Goal: Task Accomplishment & Management: Manage account settings

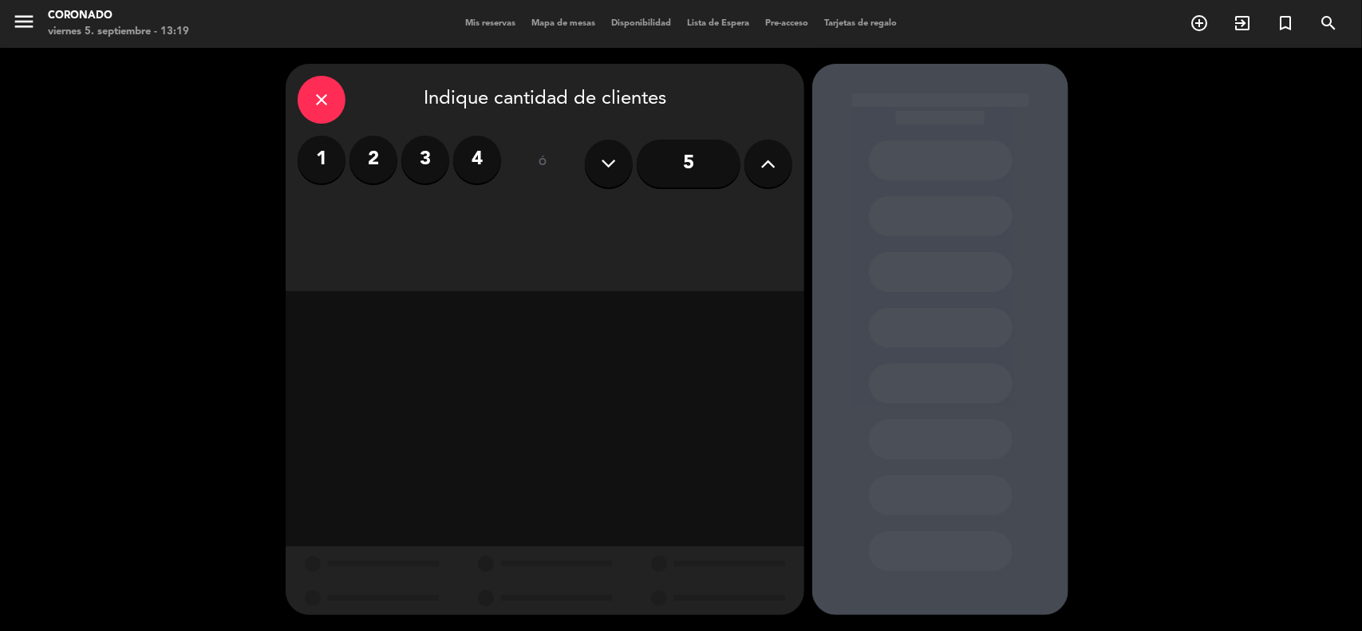
click at [330, 96] on div "close" at bounding box center [322, 100] width 48 height 48
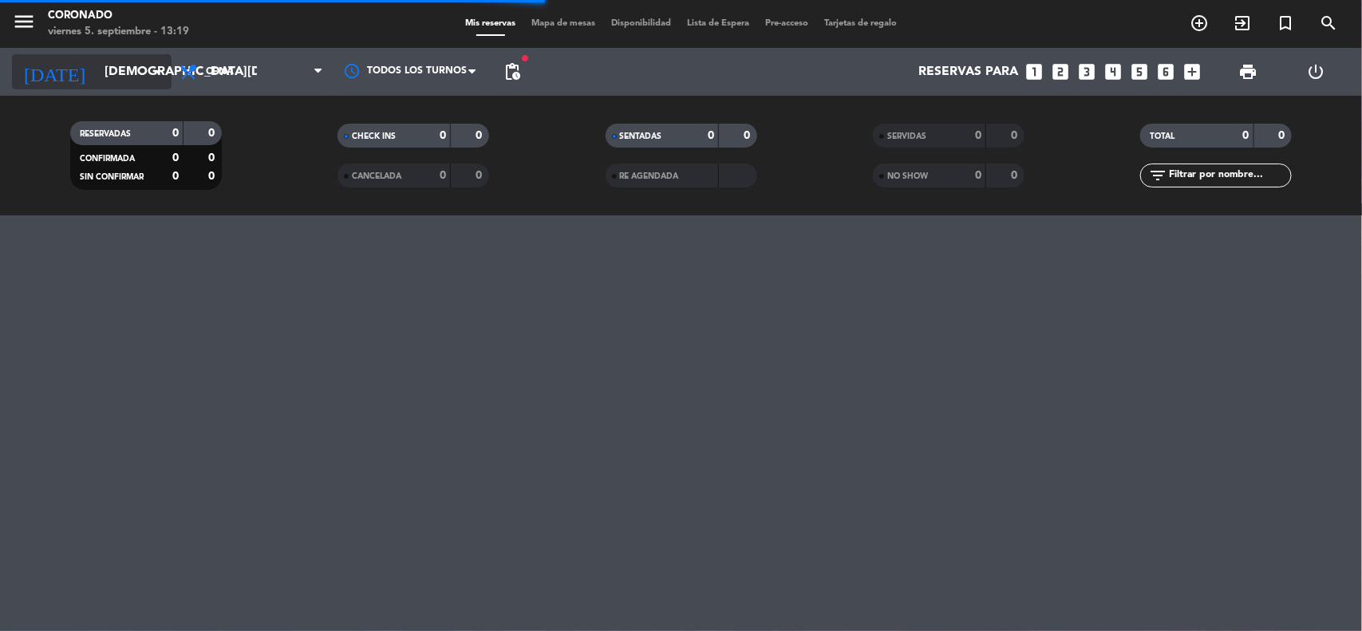
click at [49, 72] on icon "[DATE]" at bounding box center [54, 71] width 85 height 35
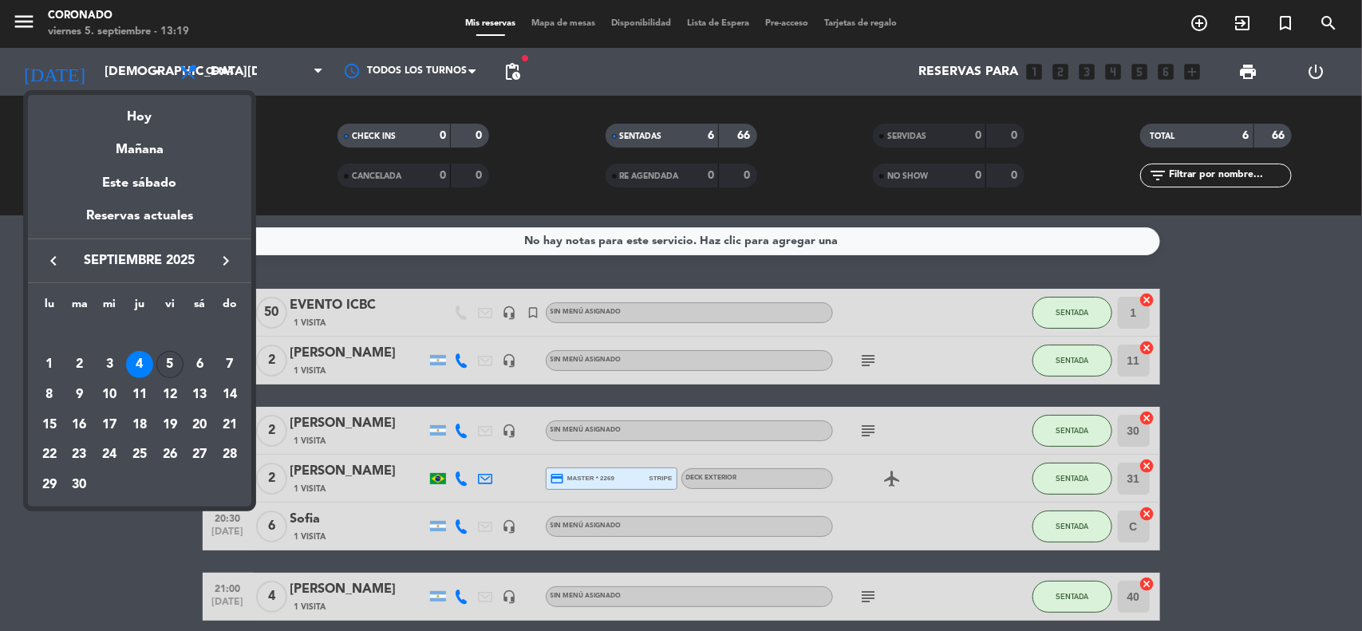
click at [177, 359] on div "5" at bounding box center [169, 364] width 27 height 27
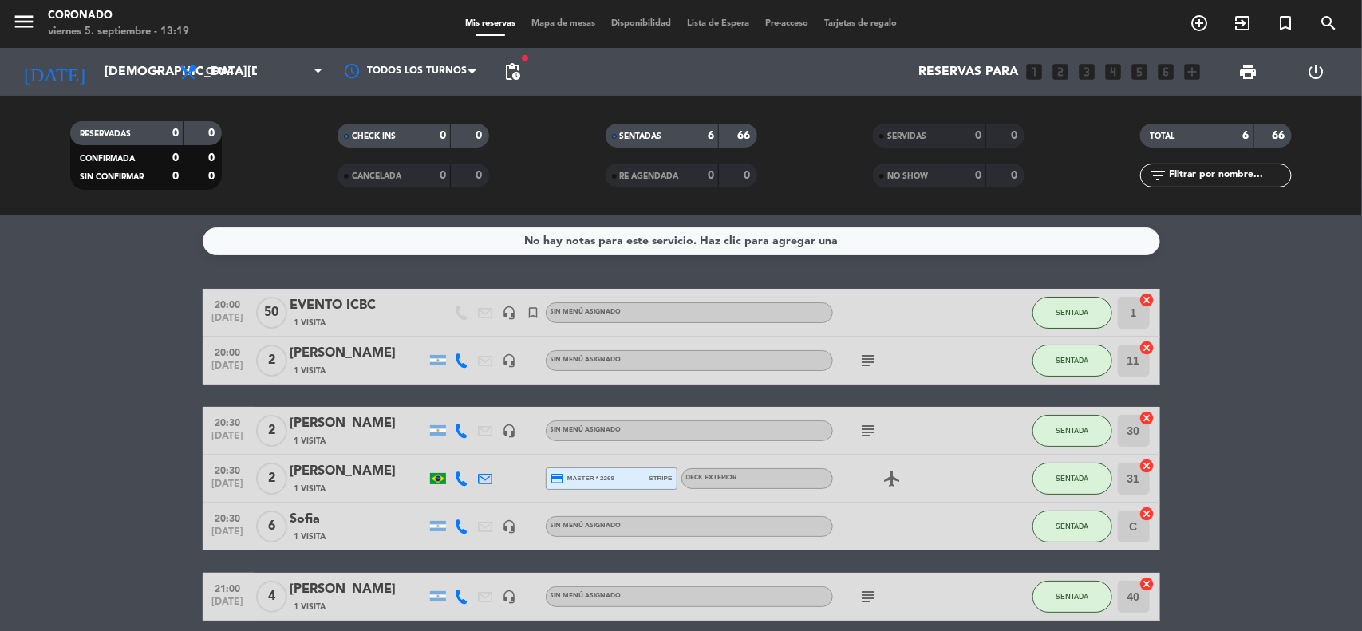
type input "[DATE]"
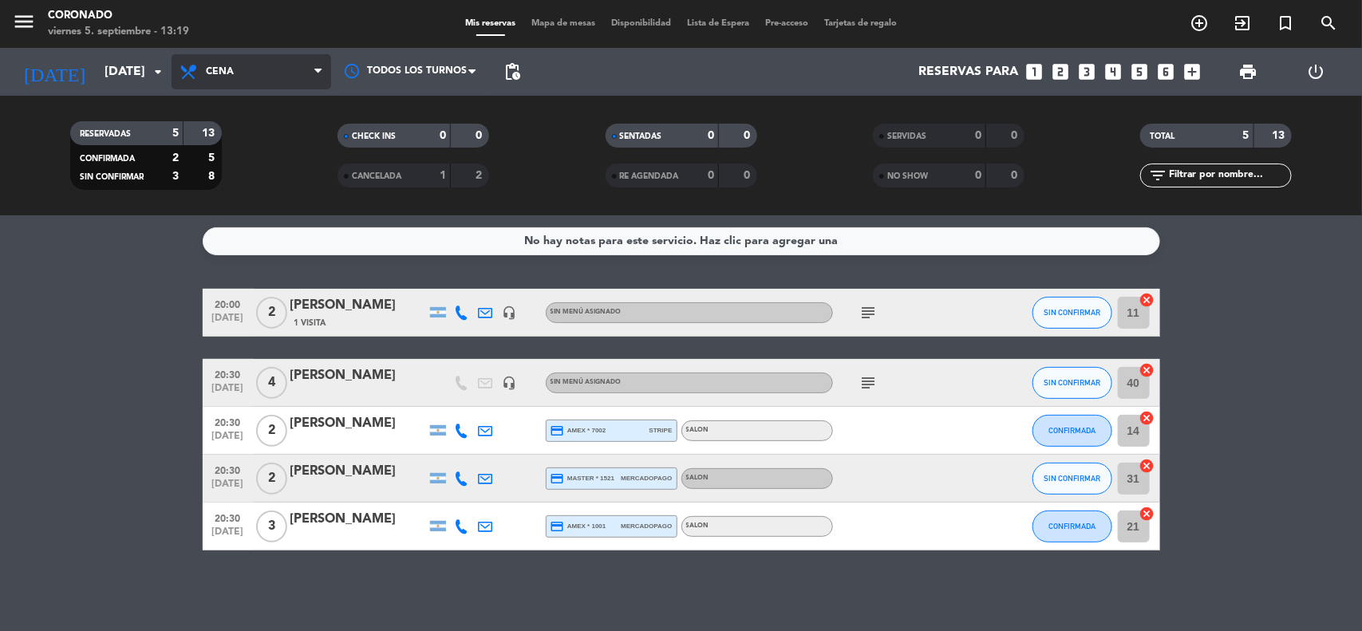
click at [228, 69] on span "Cena" at bounding box center [220, 71] width 28 height 11
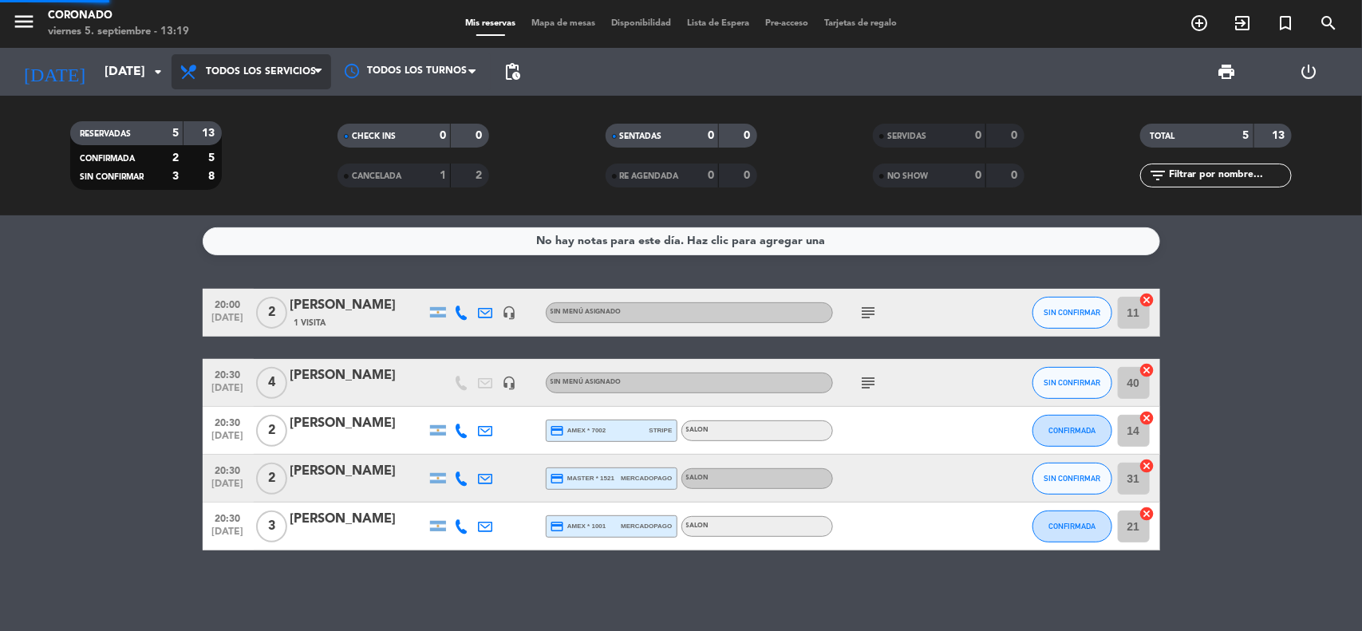
click at [266, 105] on div "menu [PERSON_NAME] [DATE] 5. septiembre - 13:19 Mis reservas Mapa de mesas Disp…" at bounding box center [681, 107] width 1362 height 215
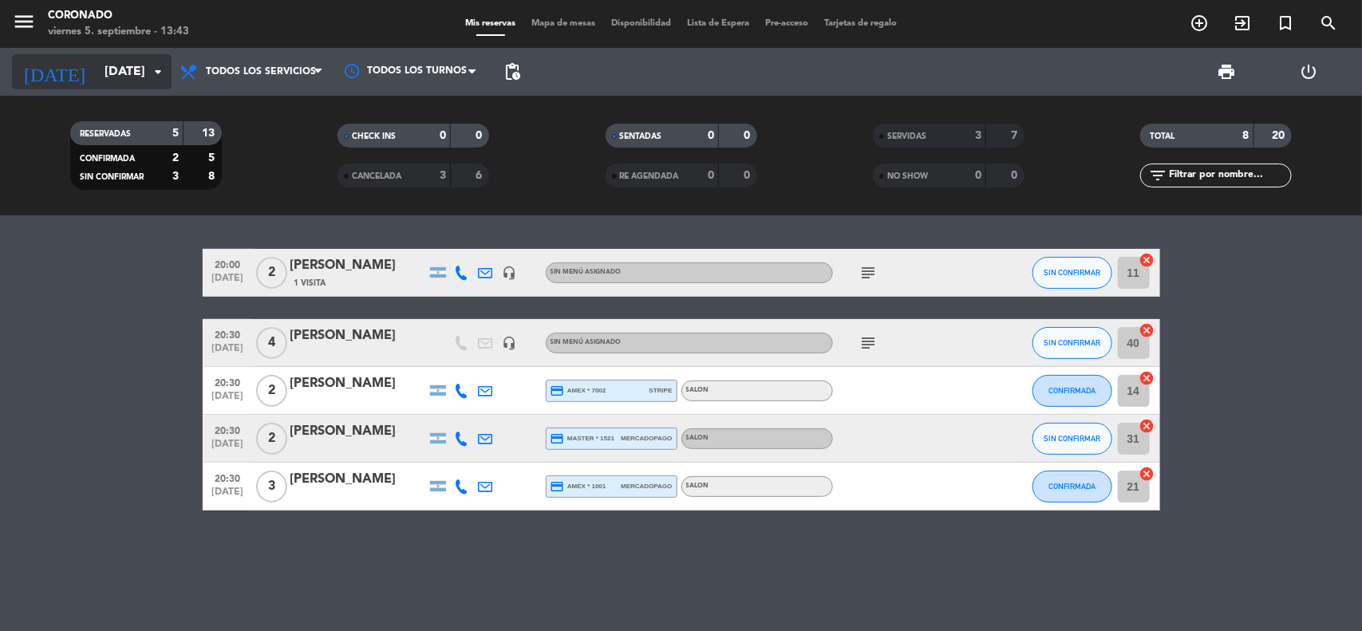
click at [97, 74] on input "[DATE]" at bounding box center [181, 72] width 168 height 31
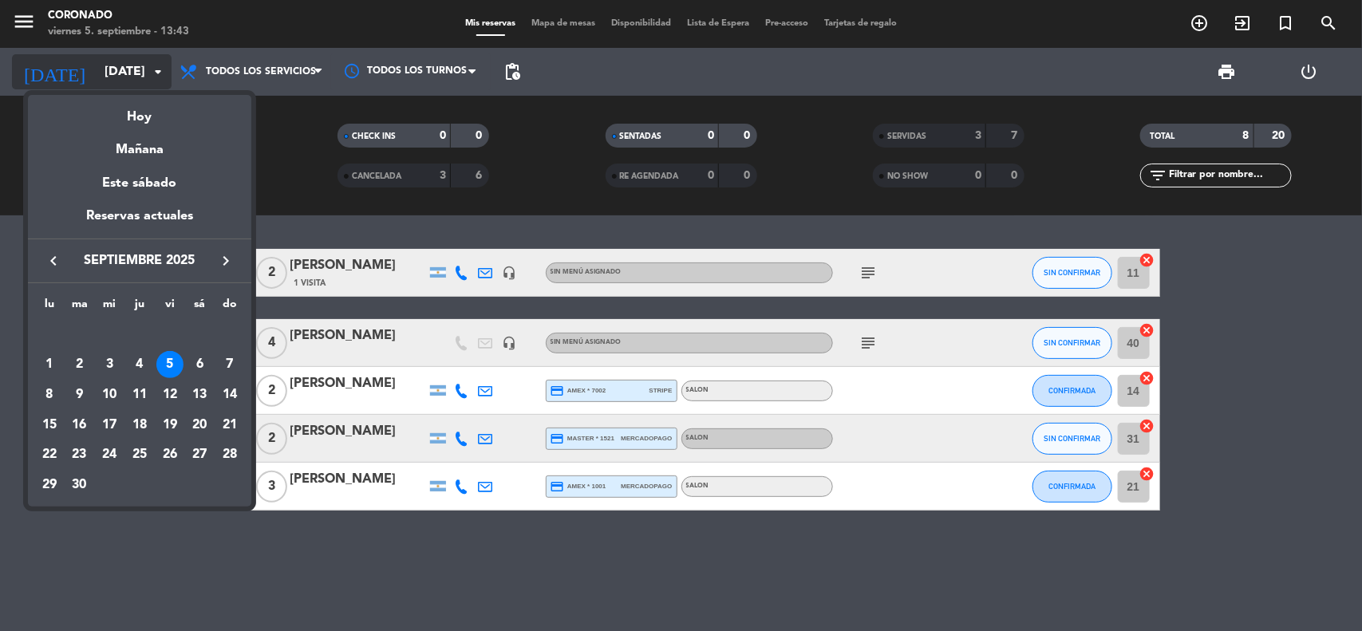
click at [97, 74] on div at bounding box center [681, 315] width 1362 height 631
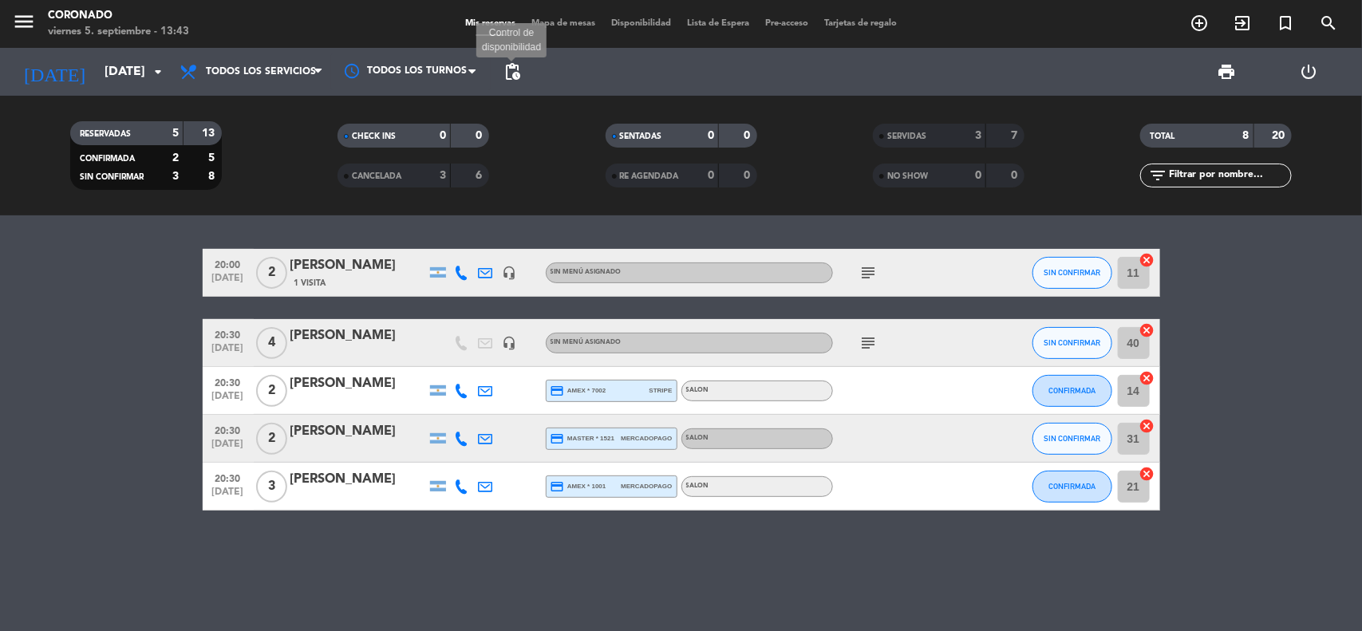
click at [512, 70] on span "pending_actions" at bounding box center [512, 71] width 19 height 19
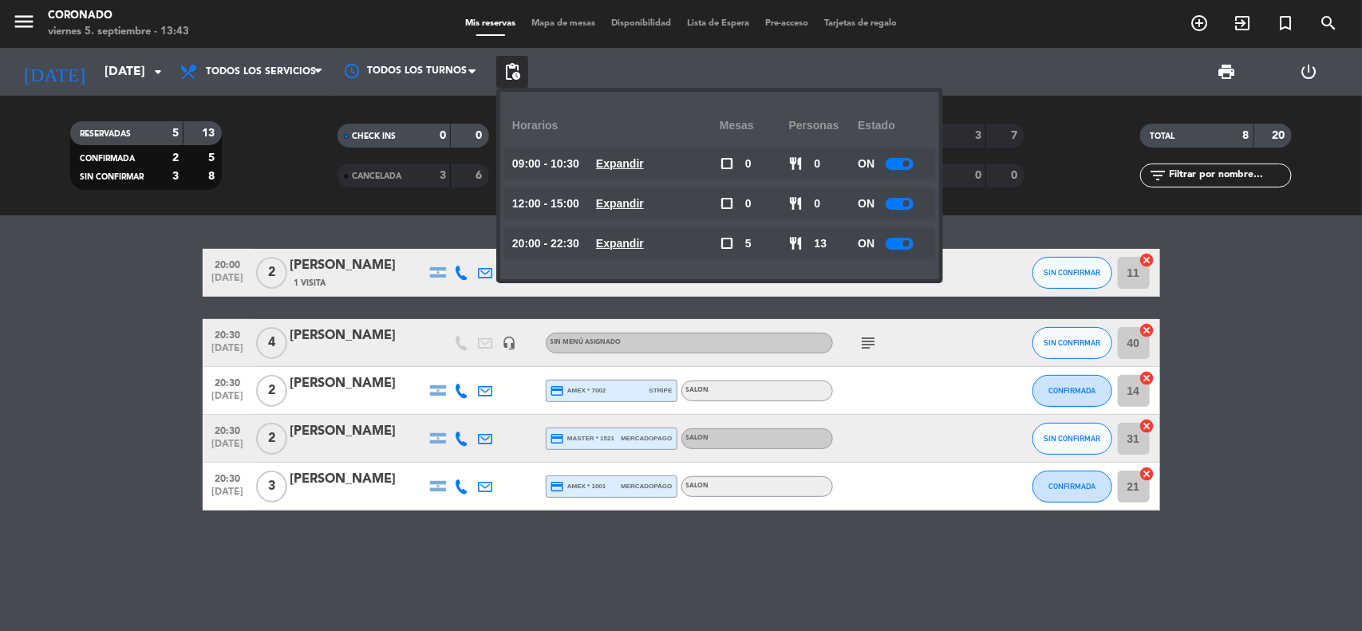
click at [628, 244] on u "Expandir" at bounding box center [620, 243] width 48 height 13
